Goal: Navigation & Orientation: Find specific page/section

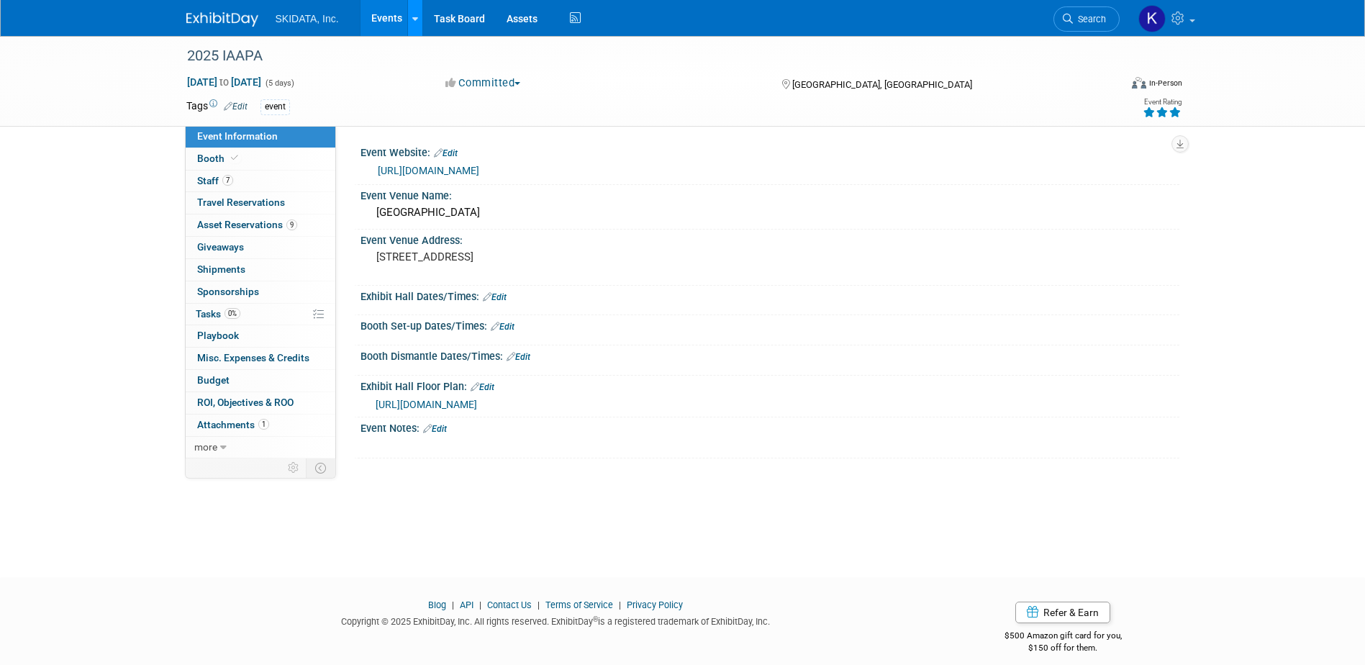
click at [409, 22] on link at bounding box center [414, 18] width 15 height 36
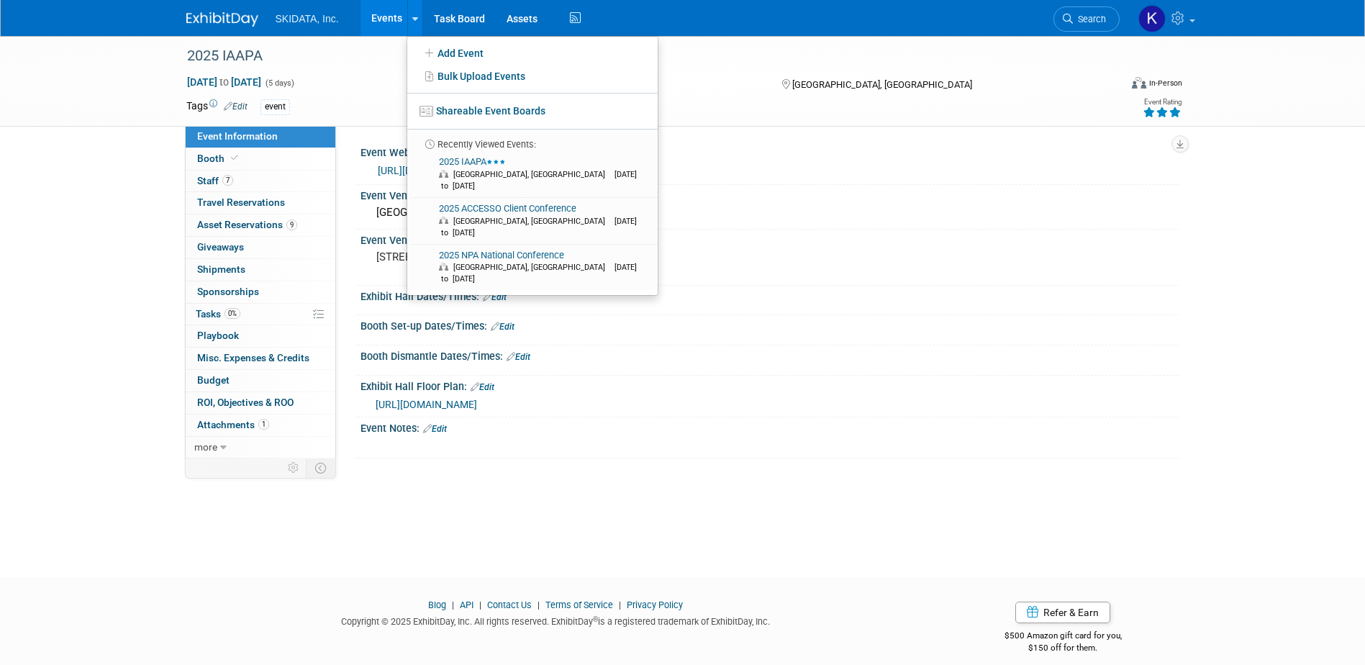
click at [384, 14] on link "Events" at bounding box center [386, 18] width 53 height 36
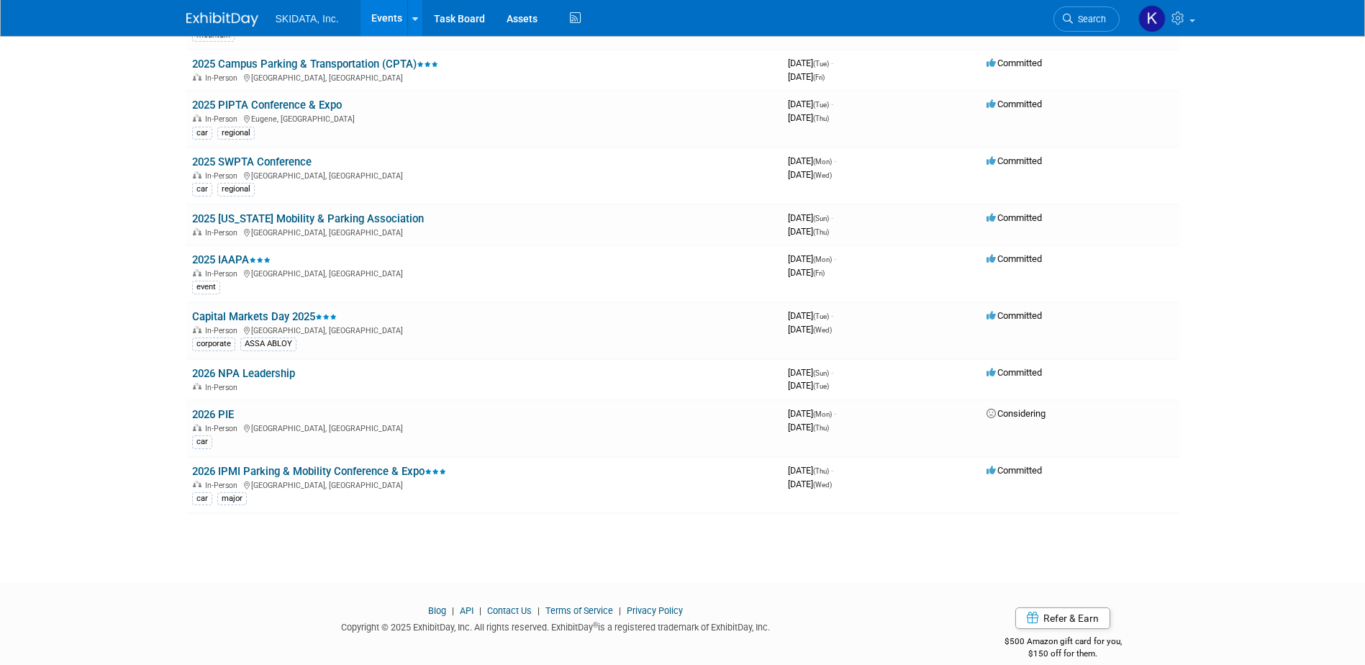
scroll to position [508, 0]
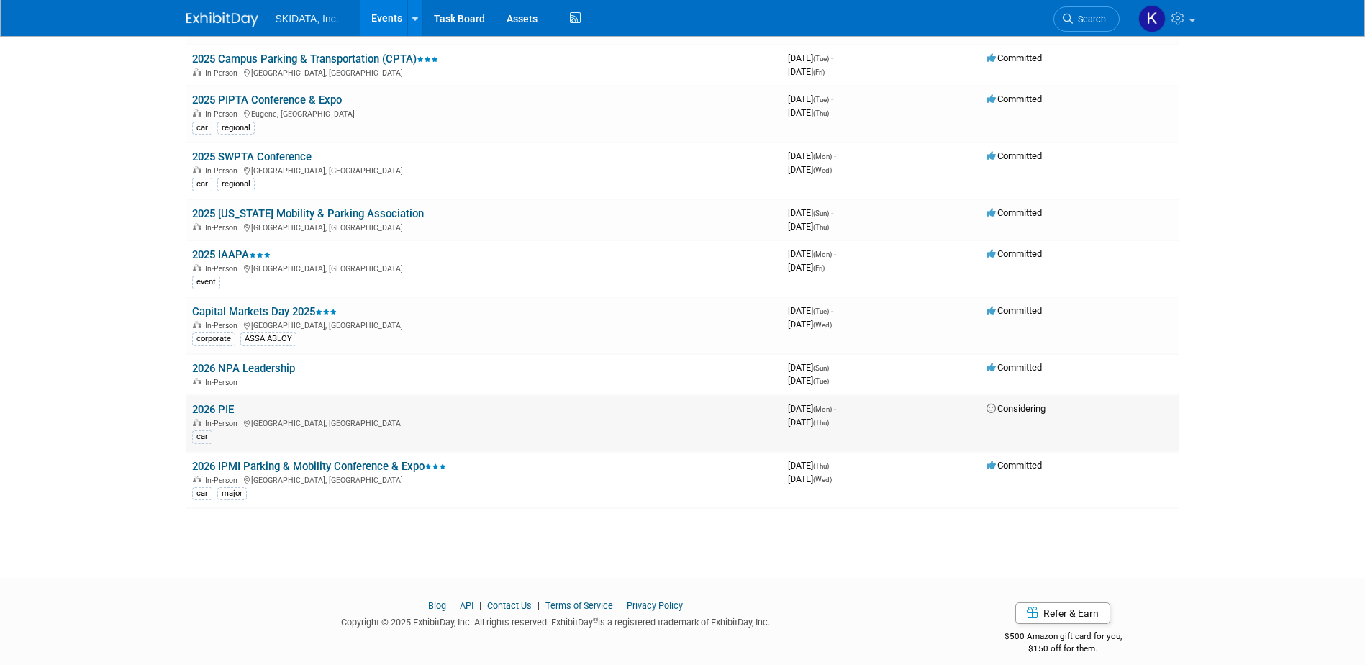
click at [212, 403] on link "2026 PIE" at bounding box center [213, 409] width 42 height 13
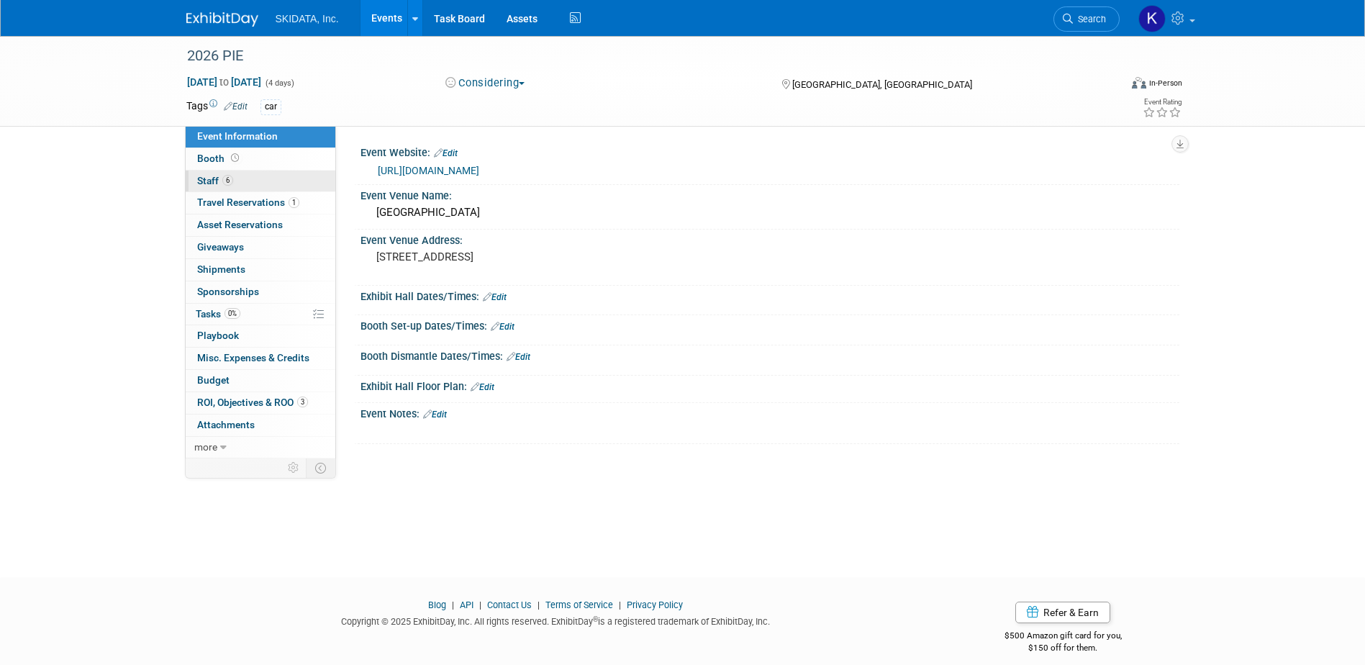
click at [203, 180] on span "Staff 6" at bounding box center [215, 181] width 36 height 12
